Goal: Task Accomplishment & Management: Use online tool/utility

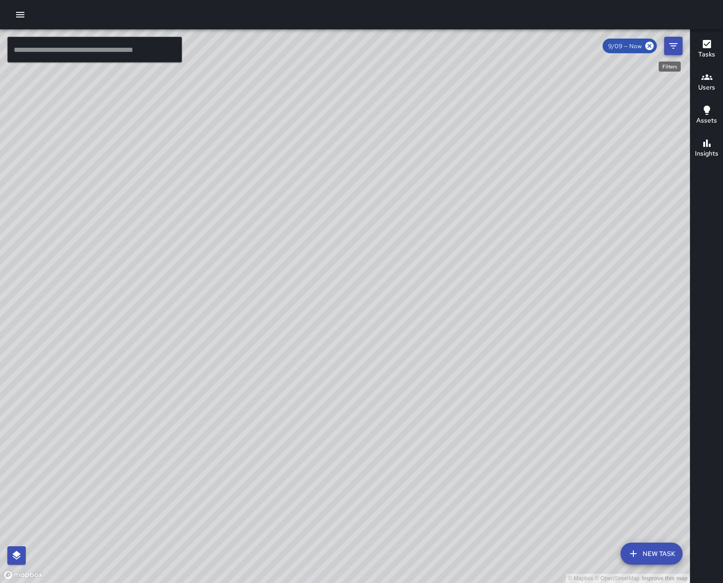
click at [673, 49] on icon "Filters" at bounding box center [673, 46] width 8 height 6
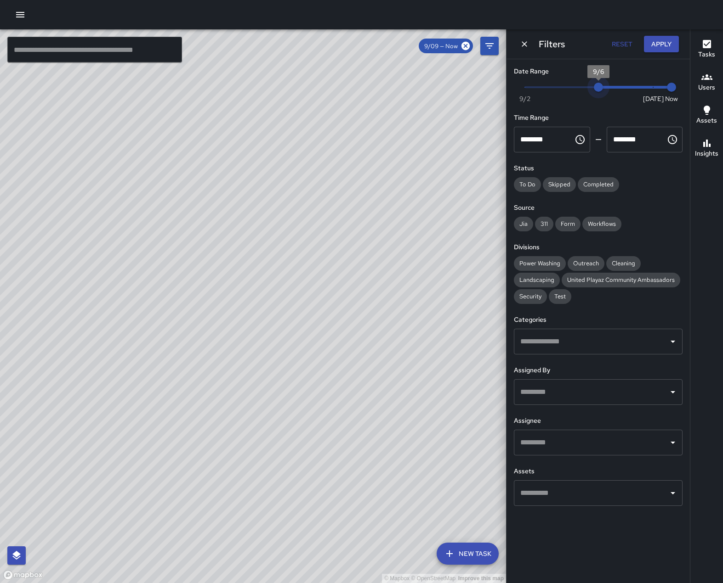
type input "*"
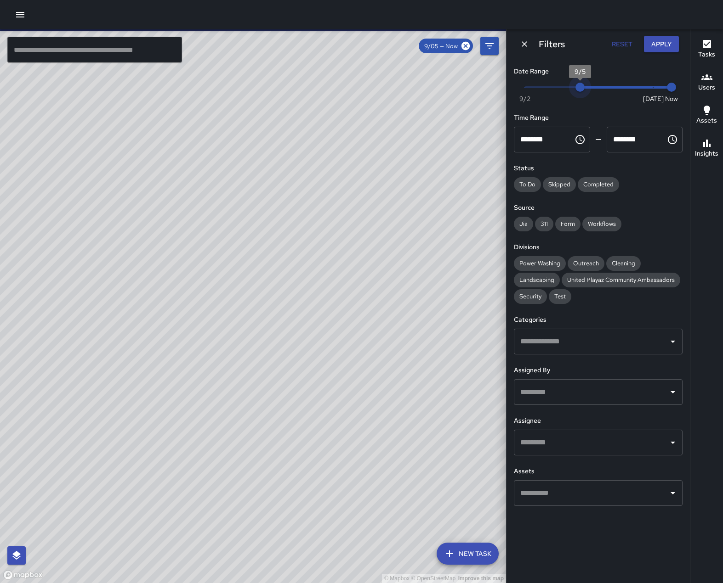
drag, startPoint x: 652, startPoint y: 88, endPoint x: 582, endPoint y: 88, distance: 70.3
click at [582, 88] on span "9/5" at bounding box center [579, 87] width 9 height 9
type input "*"
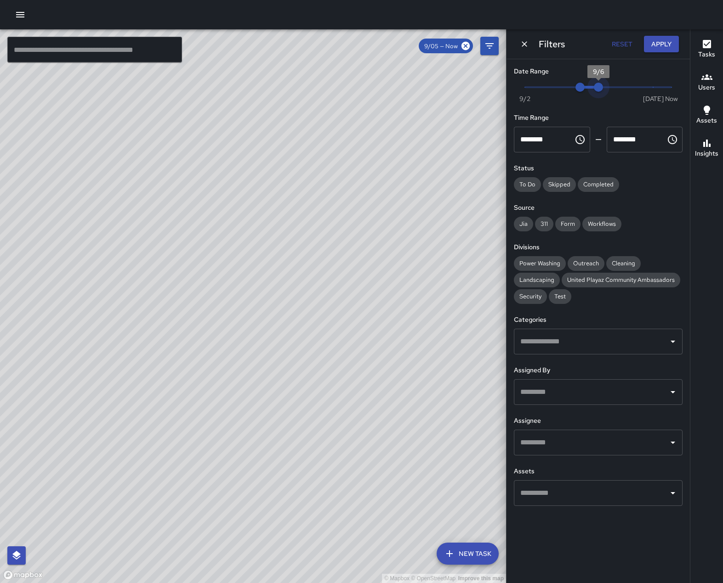
drag, startPoint x: 669, startPoint y: 91, endPoint x: 588, endPoint y: 95, distance: 81.4
click at [588, 94] on span "Now [DATE] 9/5 9/6" at bounding box center [598, 87] width 147 height 14
drag, startPoint x: 578, startPoint y: 88, endPoint x: 566, endPoint y: 89, distance: 12.4
click at [566, 89] on span "9/4" at bounding box center [561, 87] width 9 height 9
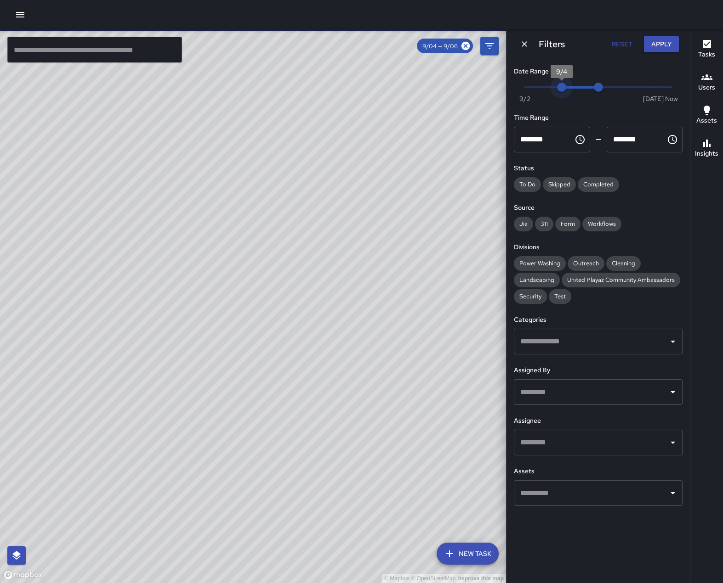
type input "*"
drag, startPoint x: 563, startPoint y: 87, endPoint x: 570, endPoint y: 88, distance: 7.9
click at [575, 88] on span "9/5" at bounding box center [579, 87] width 9 height 9
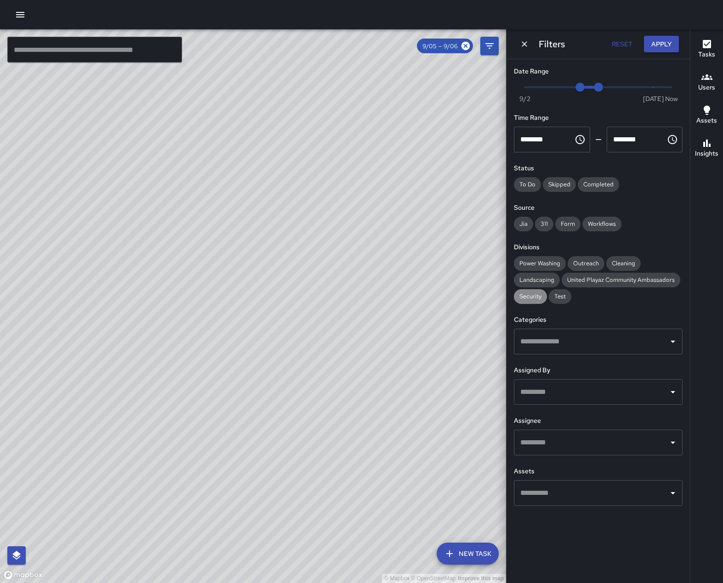
click at [537, 304] on div "Security" at bounding box center [530, 296] width 33 height 15
click at [672, 444] on icon "Open" at bounding box center [672, 443] width 5 height 2
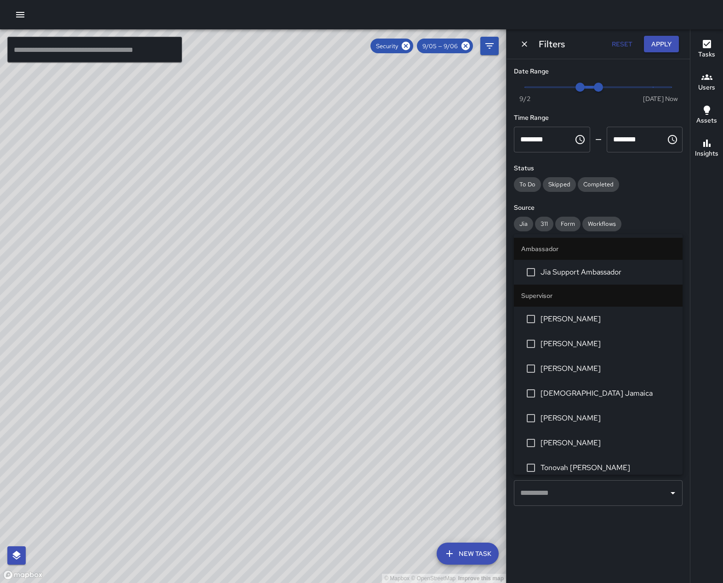
scroll to position [210, 0]
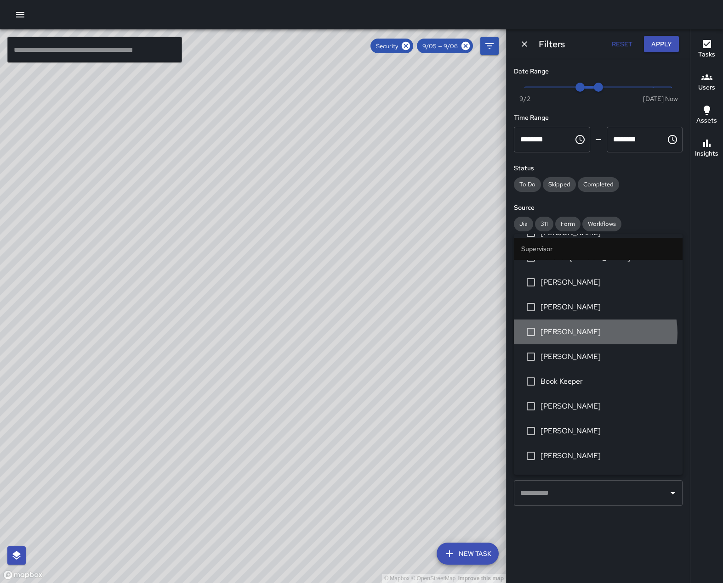
click at [594, 338] on span "[PERSON_NAME]" at bounding box center [607, 332] width 135 height 11
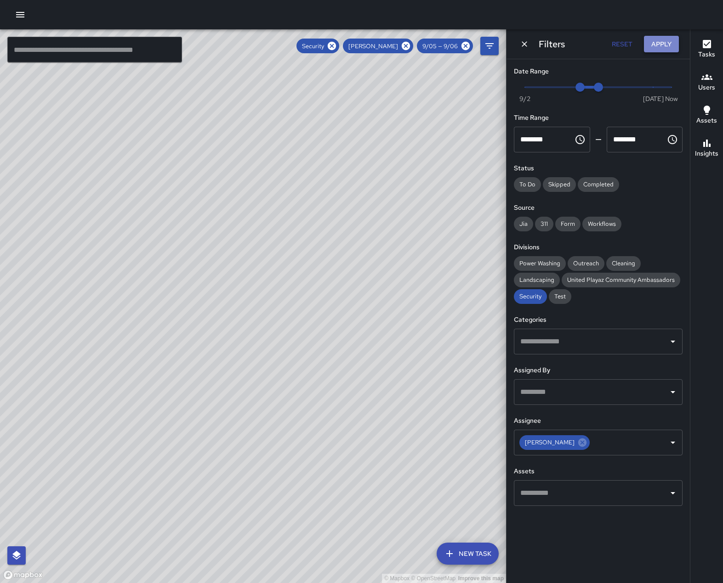
click at [665, 41] on button "Apply" at bounding box center [661, 44] width 35 height 17
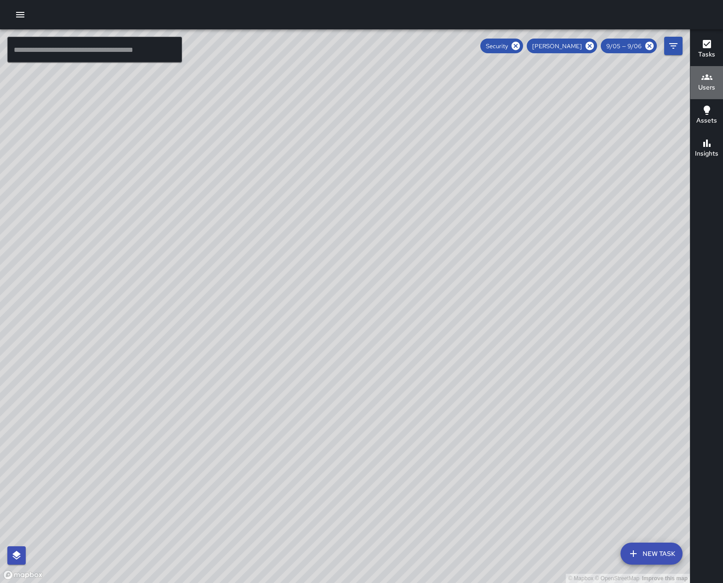
click at [710, 82] on icon "button" at bounding box center [706, 77] width 11 height 11
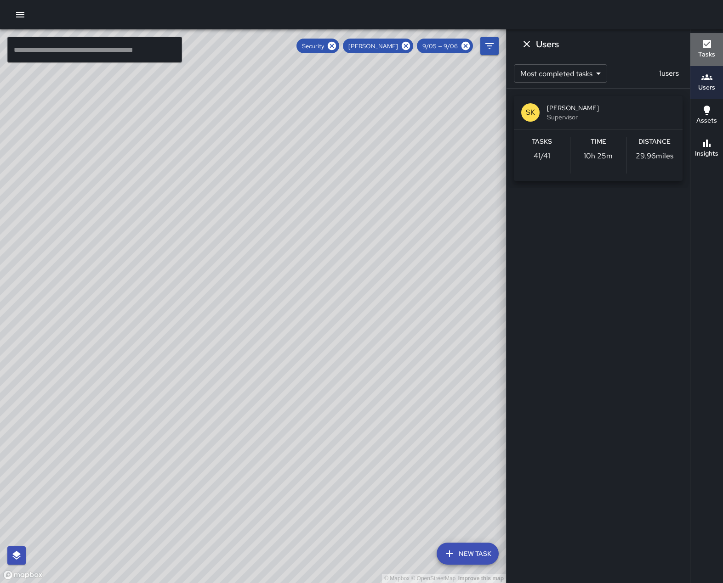
click at [705, 54] on h6 "Tasks" at bounding box center [706, 55] width 17 height 10
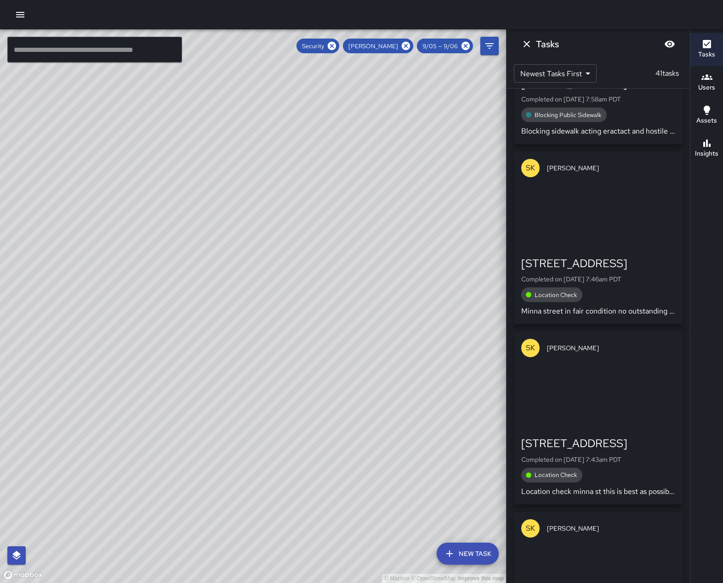
scroll to position [6399, 0]
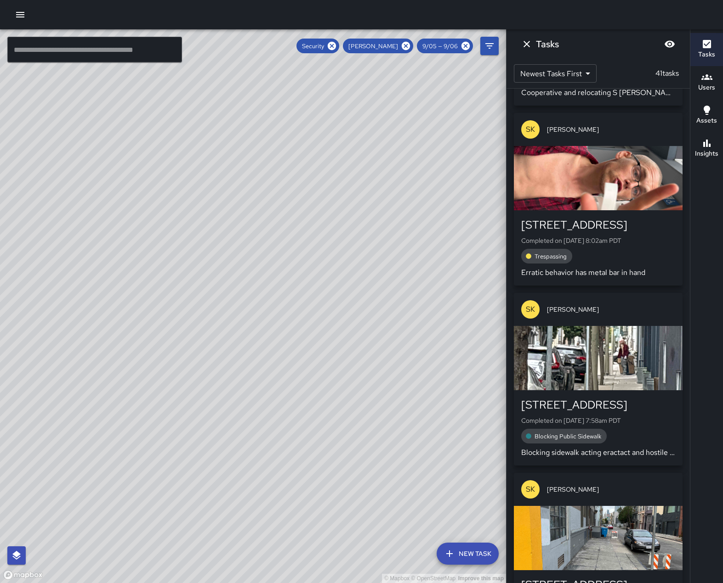
click at [603, 347] on div "button" at bounding box center [598, 358] width 169 height 64
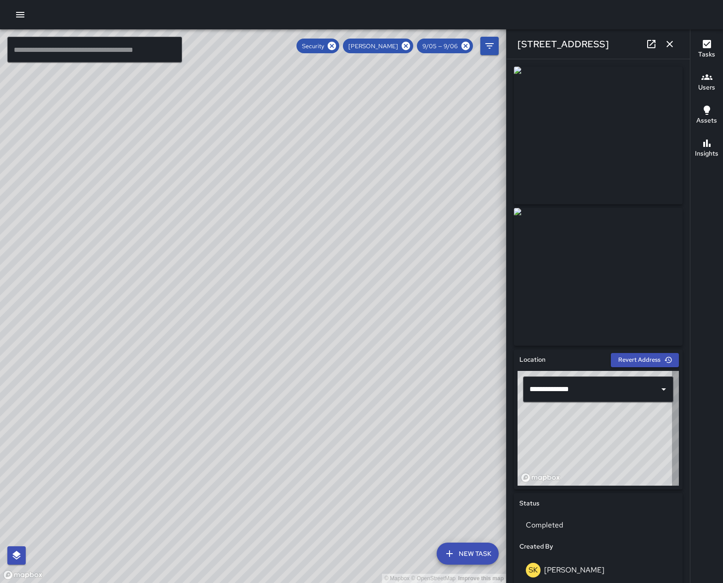
type input "**********"
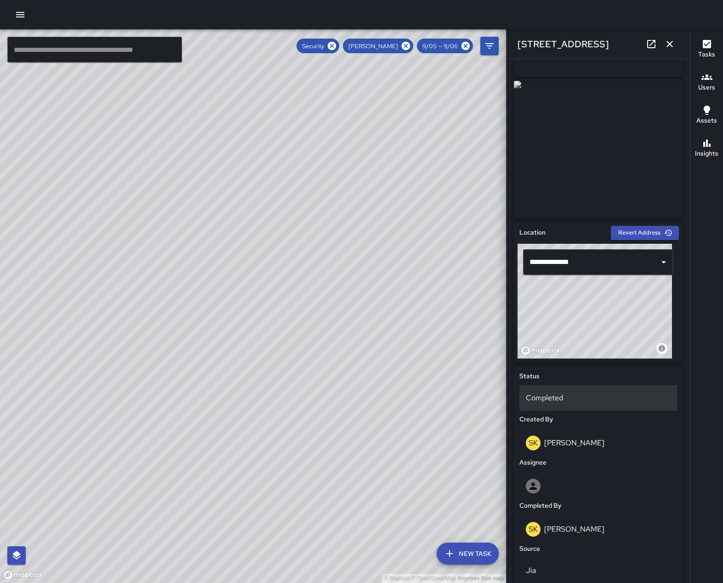
scroll to position [0, 0]
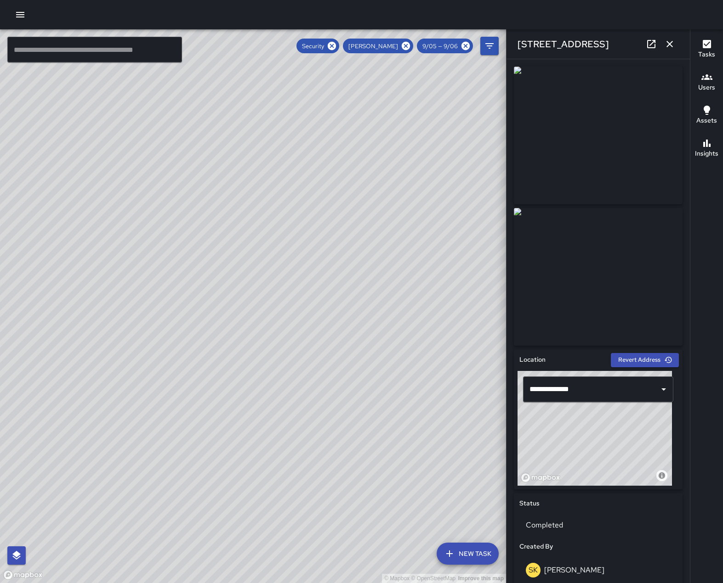
click at [668, 40] on icon "button" at bounding box center [669, 44] width 11 height 11
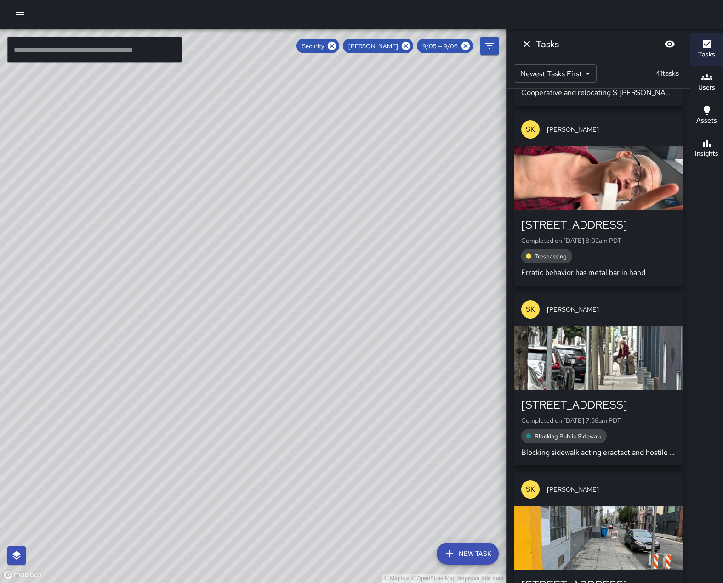
click at [606, 162] on div "button" at bounding box center [598, 178] width 169 height 64
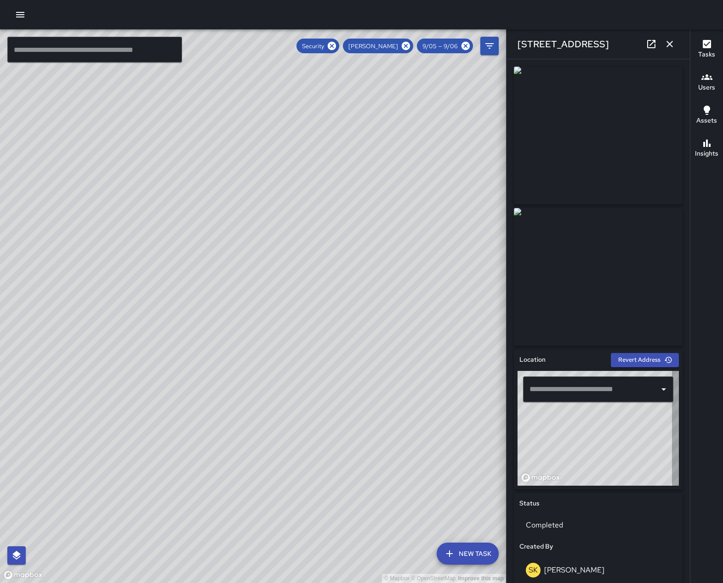
click at [606, 162] on div "© Mapbox © OpenStreetMap Improve this map ​ New Task Security [PERSON_NAME] 9/0…" at bounding box center [361, 306] width 723 height 554
type input "**********"
click at [669, 45] on icon "button" at bounding box center [669, 44] width 6 height 6
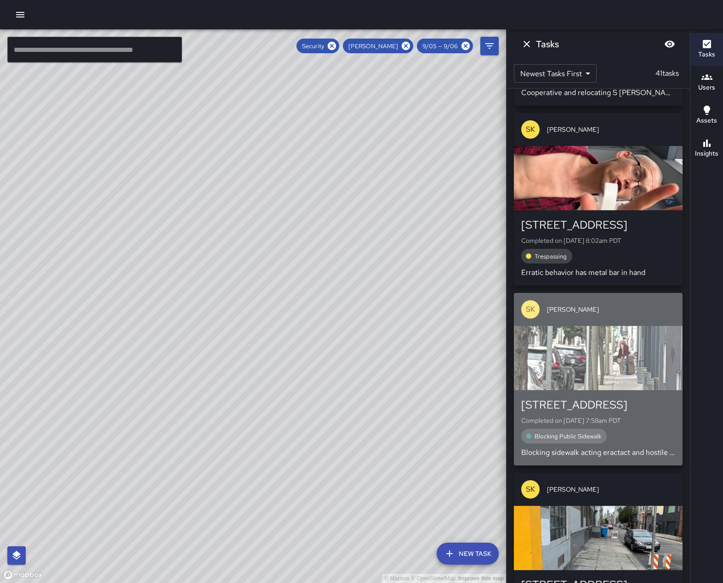
click at [587, 347] on div "button" at bounding box center [598, 358] width 169 height 64
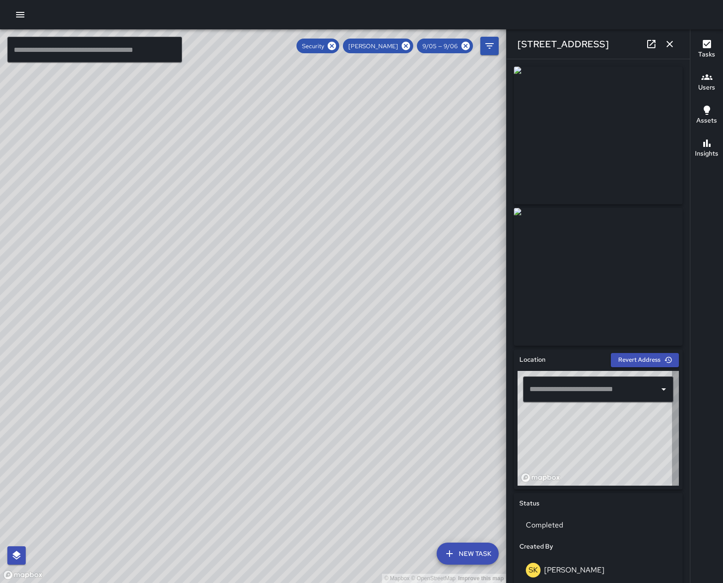
type input "**********"
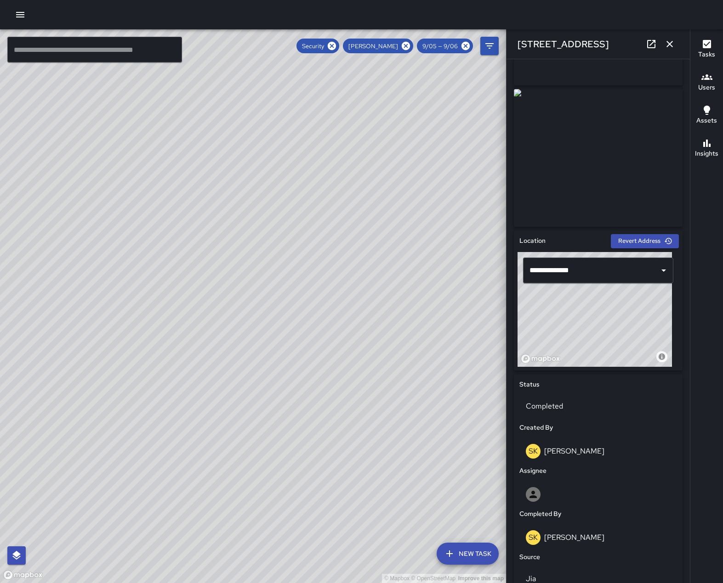
scroll to position [116, 0]
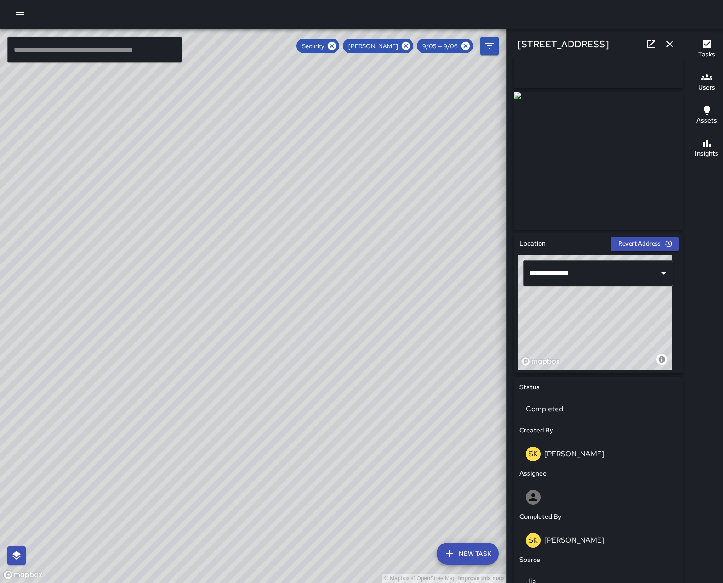
click at [666, 45] on icon "button" at bounding box center [669, 44] width 11 height 11
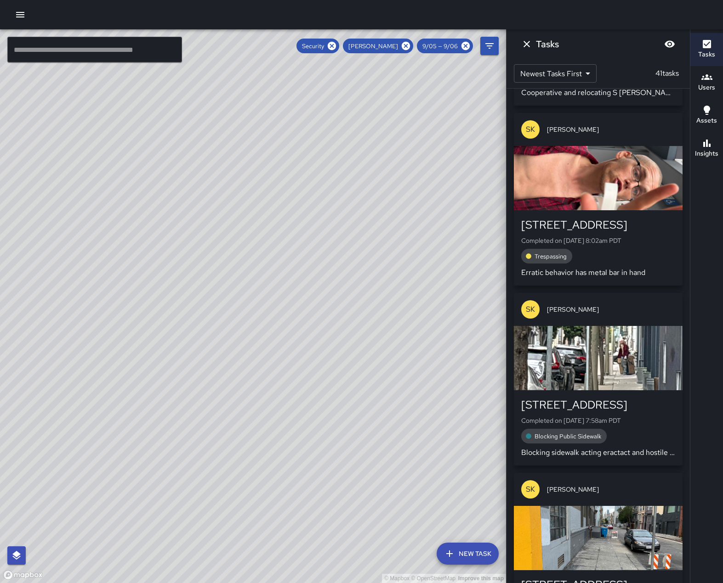
click at [607, 157] on div "button" at bounding box center [598, 178] width 169 height 64
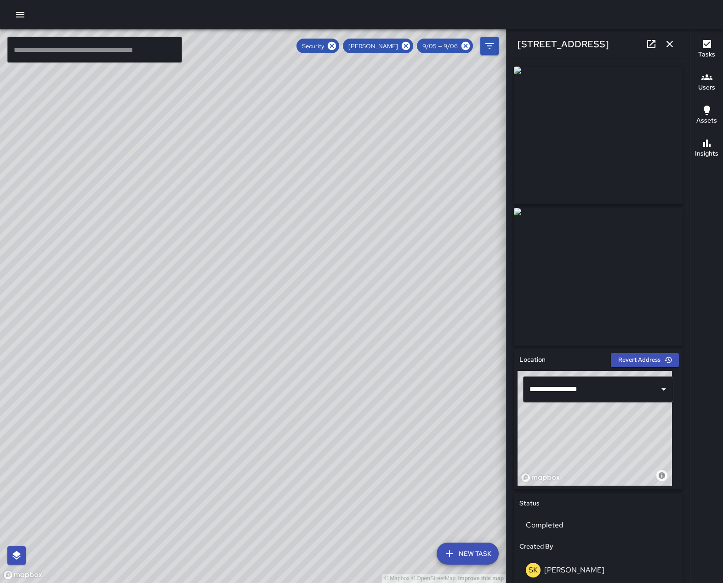
click at [666, 40] on icon "button" at bounding box center [669, 44] width 11 height 11
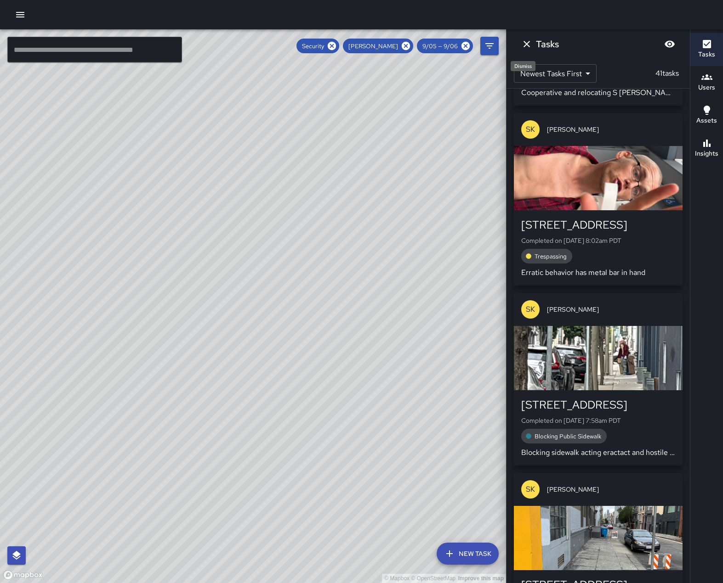
click at [528, 43] on icon "Dismiss" at bounding box center [526, 44] width 11 height 11
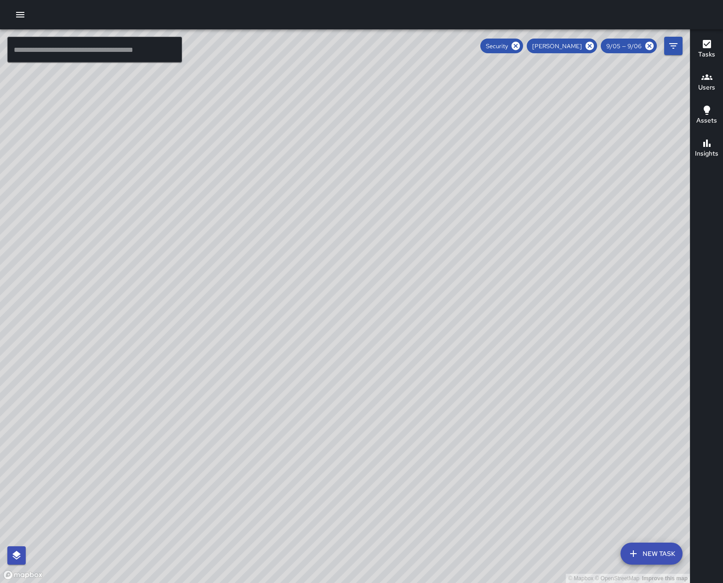
drag, startPoint x: 339, startPoint y: 250, endPoint x: 357, endPoint y: 378, distance: 129.1
click at [369, 374] on div "© Mapbox © OpenStreetMap Improve this map" at bounding box center [344, 306] width 689 height 554
drag, startPoint x: 348, startPoint y: 211, endPoint x: 407, endPoint y: 506, distance: 300.7
click at [425, 539] on div "© Mapbox © OpenStreetMap Improve this map" at bounding box center [344, 306] width 689 height 554
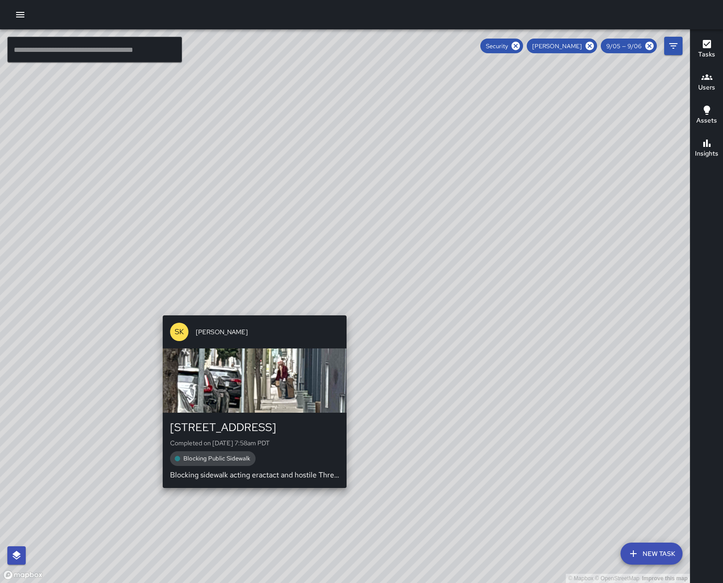
click at [248, 313] on div "SK [PERSON_NAME] [STREET_ADDRESS] Completed on [DATE] 7:58am PDT Blocking Publi…" at bounding box center [254, 402] width 191 height 180
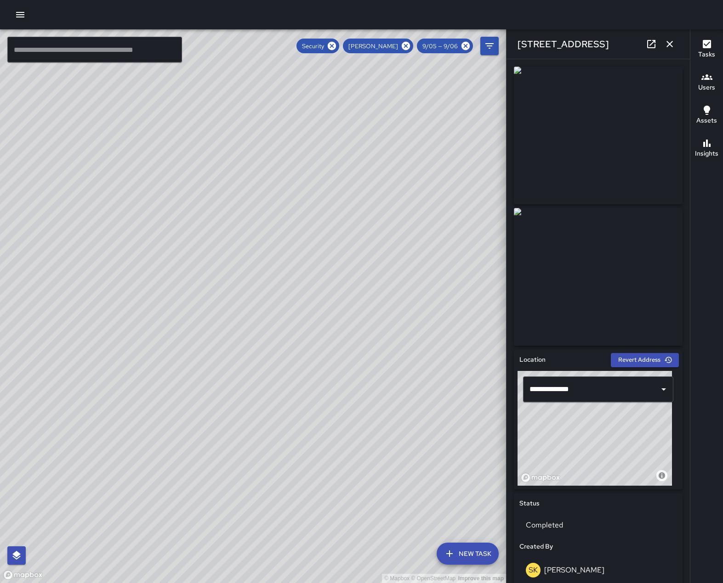
click at [572, 269] on img at bounding box center [598, 277] width 169 height 138
